Goal: Task Accomplishment & Management: Complete application form

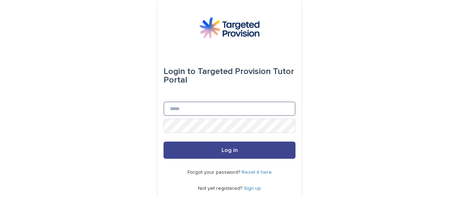
type input "**********"
click at [200, 154] on button "Log in" at bounding box center [229, 150] width 132 height 17
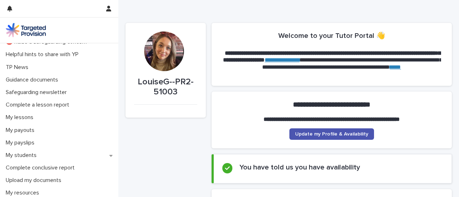
scroll to position [37, 0]
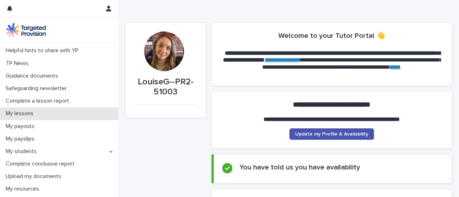
click at [38, 111] on p "My lessons" at bounding box center [21, 113] width 36 height 7
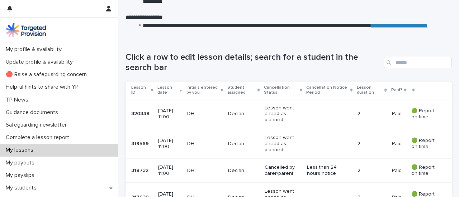
scroll to position [88, 0]
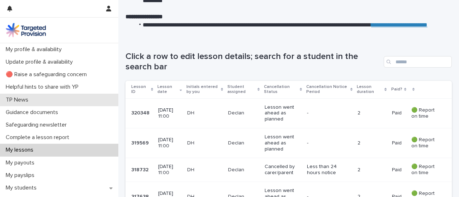
click at [92, 94] on div "TP News" at bounding box center [59, 100] width 118 height 13
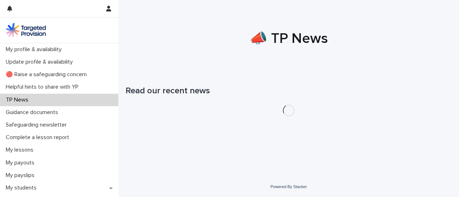
click at [92, 94] on div "TP News" at bounding box center [59, 100] width 118 height 13
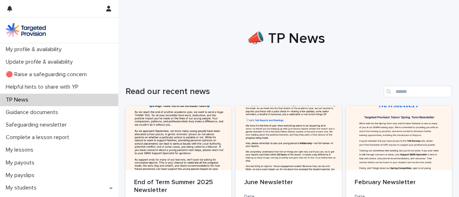
click at [92, 94] on div "TP News" at bounding box center [59, 100] width 118 height 13
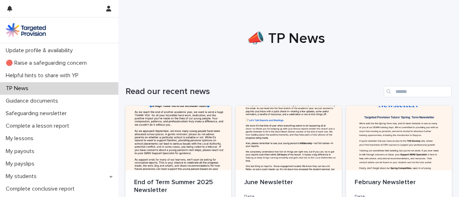
scroll to position [15, 0]
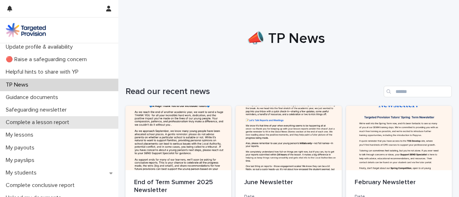
click at [58, 121] on p "Complete a lesson report" at bounding box center [39, 122] width 72 height 7
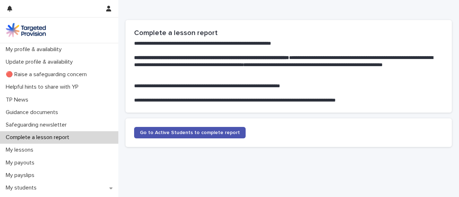
scroll to position [32, 0]
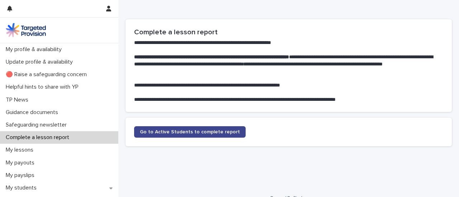
click at [180, 128] on link "Go to Active Students to complete report" at bounding box center [189, 131] width 111 height 11
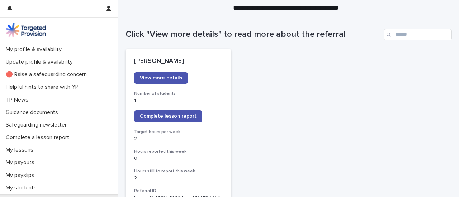
scroll to position [64, 0]
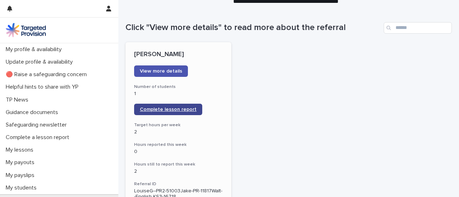
click at [181, 107] on span "Complete lesson report" at bounding box center [168, 109] width 57 height 5
